Goal: Use online tool/utility: Use online tool/utility

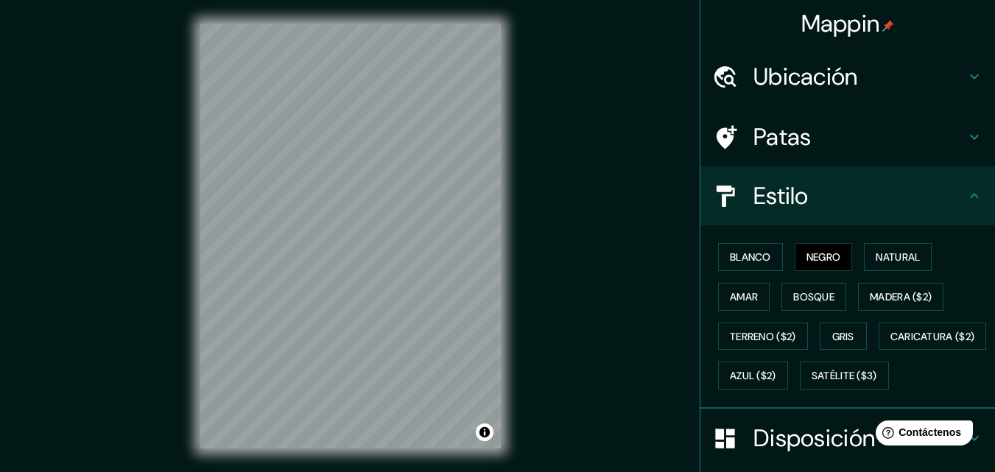
scroll to position [217, 0]
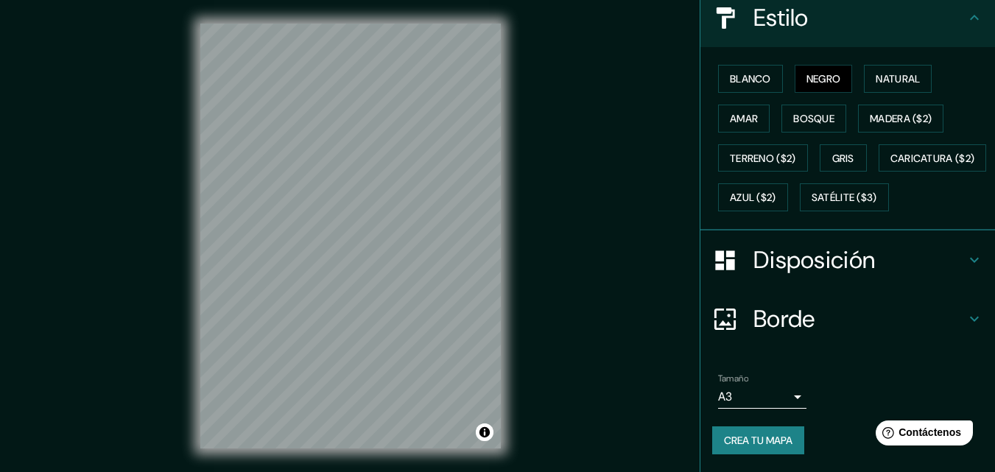
click at [186, 191] on div "© Mapbox © OpenStreetMap Improve this map" at bounding box center [351, 236] width 348 height 472
click at [538, 238] on div "Mappin Ubicación [GEOGRAPHIC_DATA] Y [GEOGRAPHIC_DATA], [GEOGRAPHIC_DATA], [GEO…" at bounding box center [497, 248] width 995 height 496
click at [557, 266] on div "Mappin Ubicación [GEOGRAPHIC_DATA] Y [GEOGRAPHIC_DATA], [GEOGRAPHIC_DATA], [GEO…" at bounding box center [497, 248] width 995 height 496
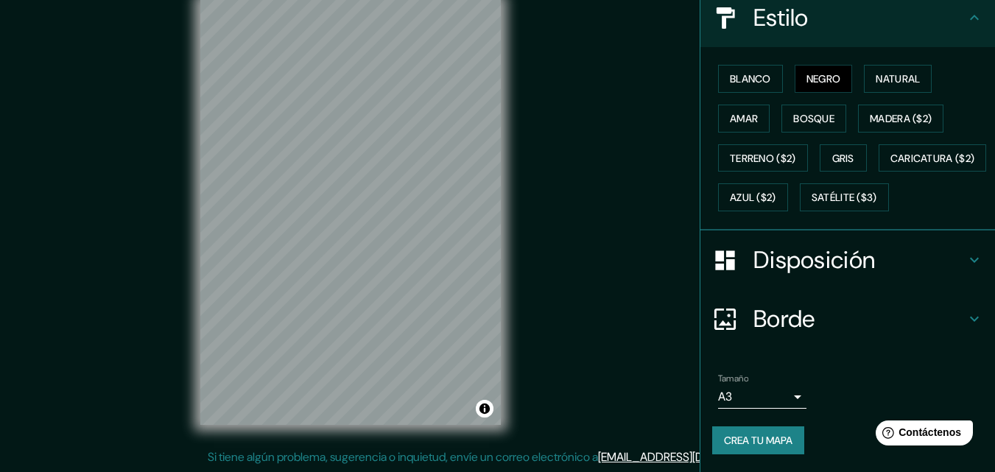
click at [511, 220] on div "© Mapbox © OpenStreetMap Improve this map" at bounding box center [351, 212] width 348 height 472
click at [568, 148] on div "Mappin Ubicación [GEOGRAPHIC_DATA] Y [GEOGRAPHIC_DATA], [GEOGRAPHIC_DATA], [GEO…" at bounding box center [497, 224] width 995 height 496
click at [646, 216] on div "Mappin Ubicación [GEOGRAPHIC_DATA] Y [GEOGRAPHIC_DATA], [GEOGRAPHIC_DATA], [GEO…" at bounding box center [497, 224] width 995 height 496
